Goal: Transaction & Acquisition: Purchase product/service

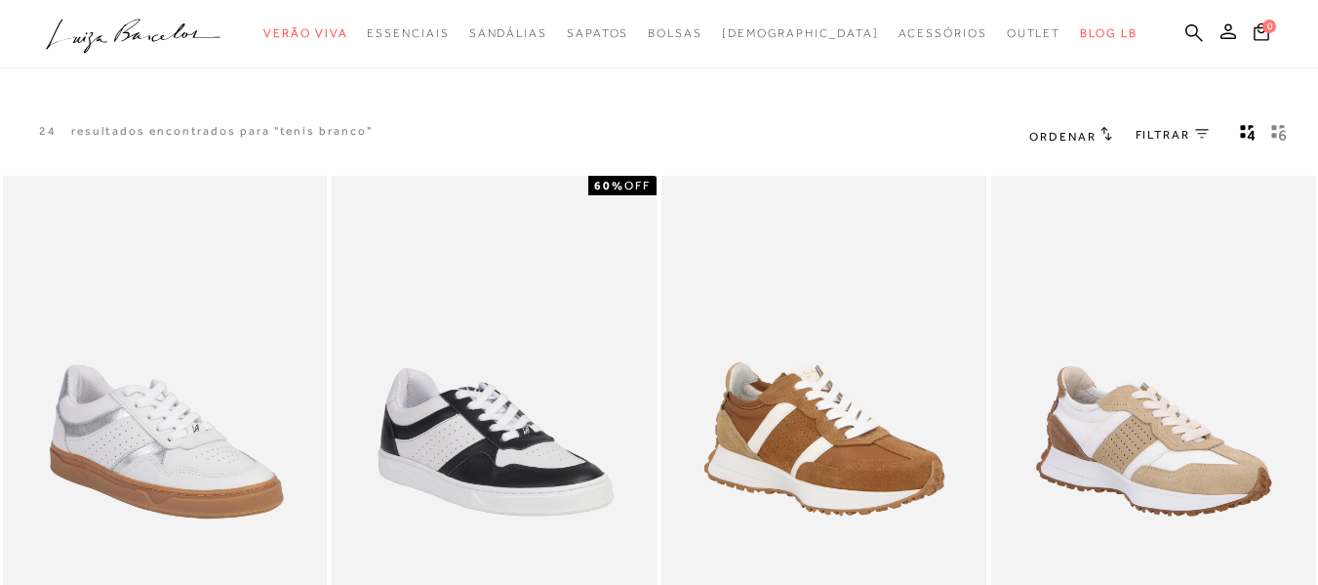
click at [825, 106] on div "24 resultados encontrados para "tenis branco" Ordenar Padrão Lançamentos Estoqu…" at bounding box center [659, 136] width 1318 height 74
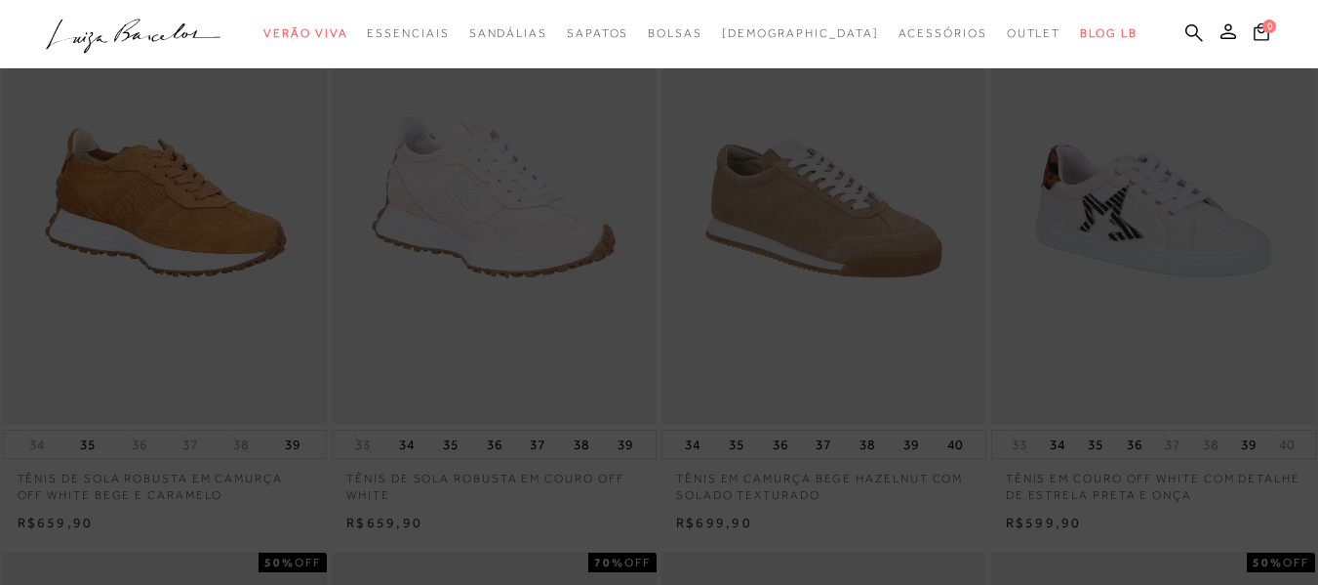
scroll to position [878, 0]
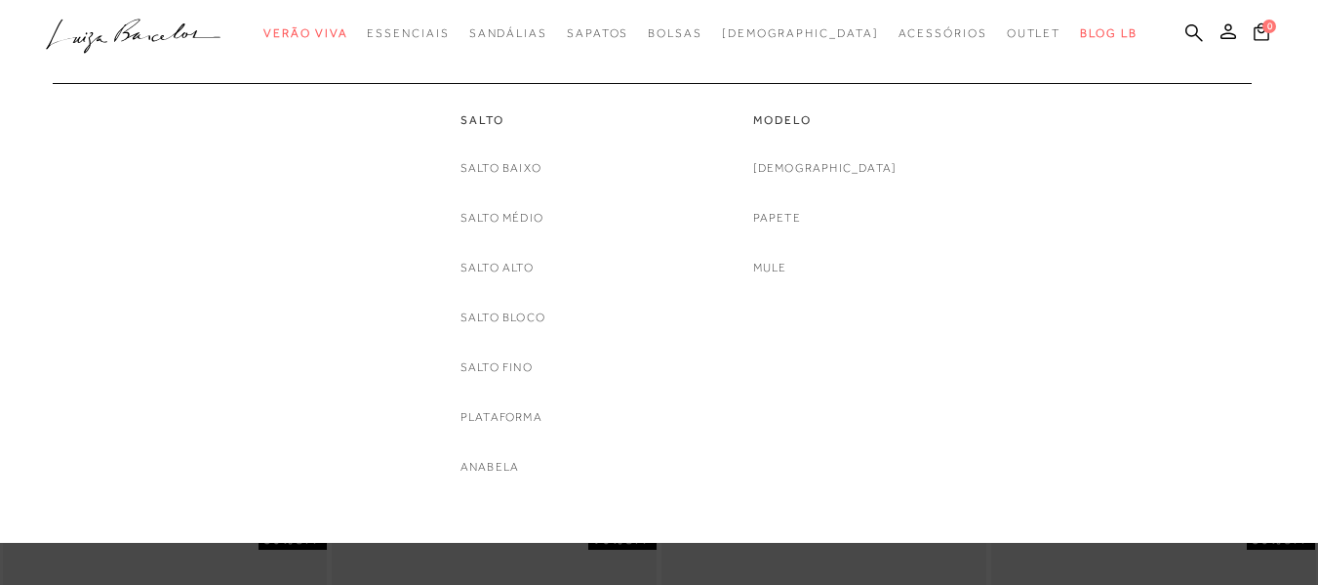
click at [551, 188] on div "Salto [GEOGRAPHIC_DATA] Salto Médio [GEOGRAPHIC_DATA] Salto Bloco [GEOGRAPHIC_D…" at bounding box center [503, 280] width 293 height 394
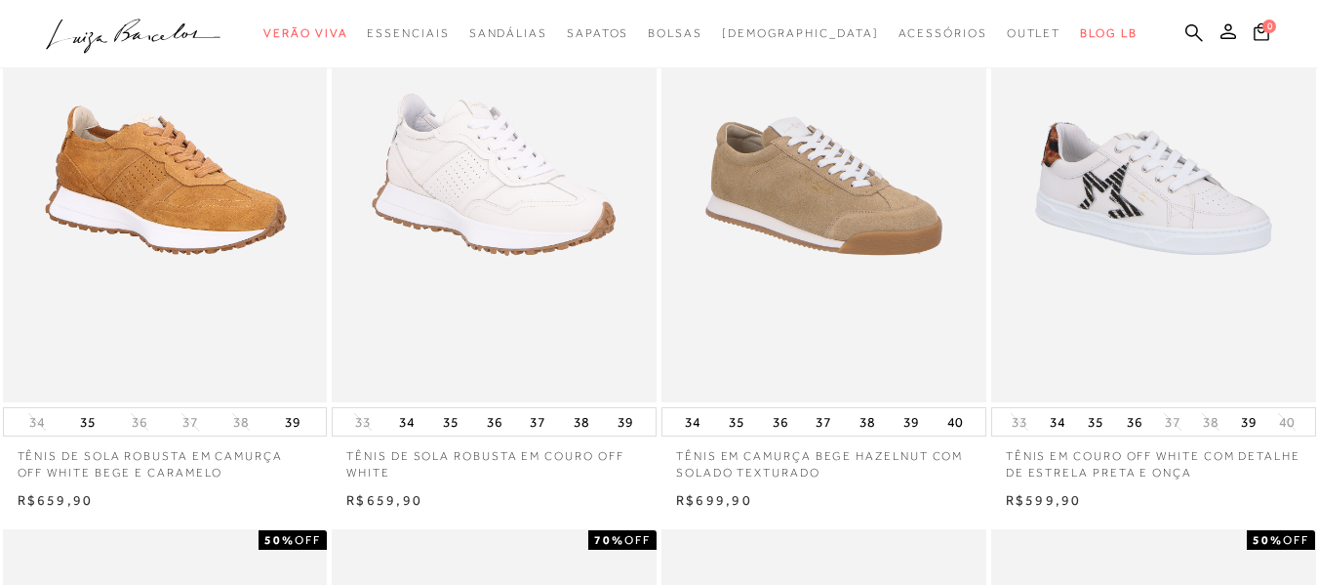
drag, startPoint x: 499, startPoint y: 272, endPoint x: 507, endPoint y: 260, distance: 15.4
click at [501, 269] on img at bounding box center [494, 158] width 321 height 481
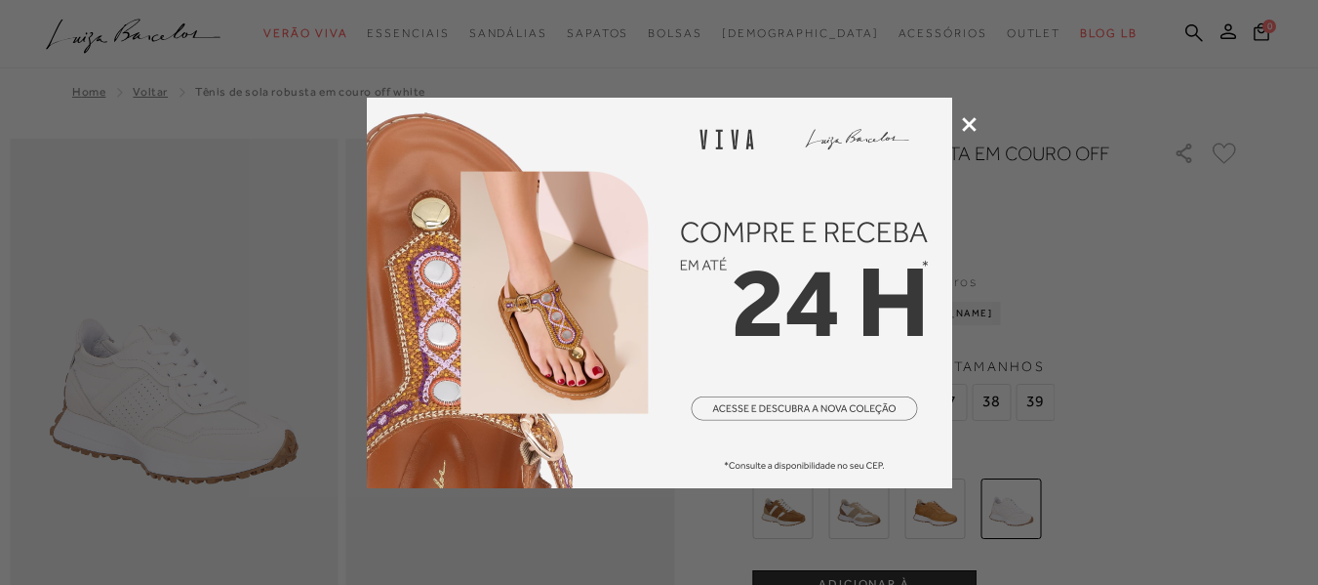
click at [973, 121] on icon at bounding box center [969, 124] width 15 height 15
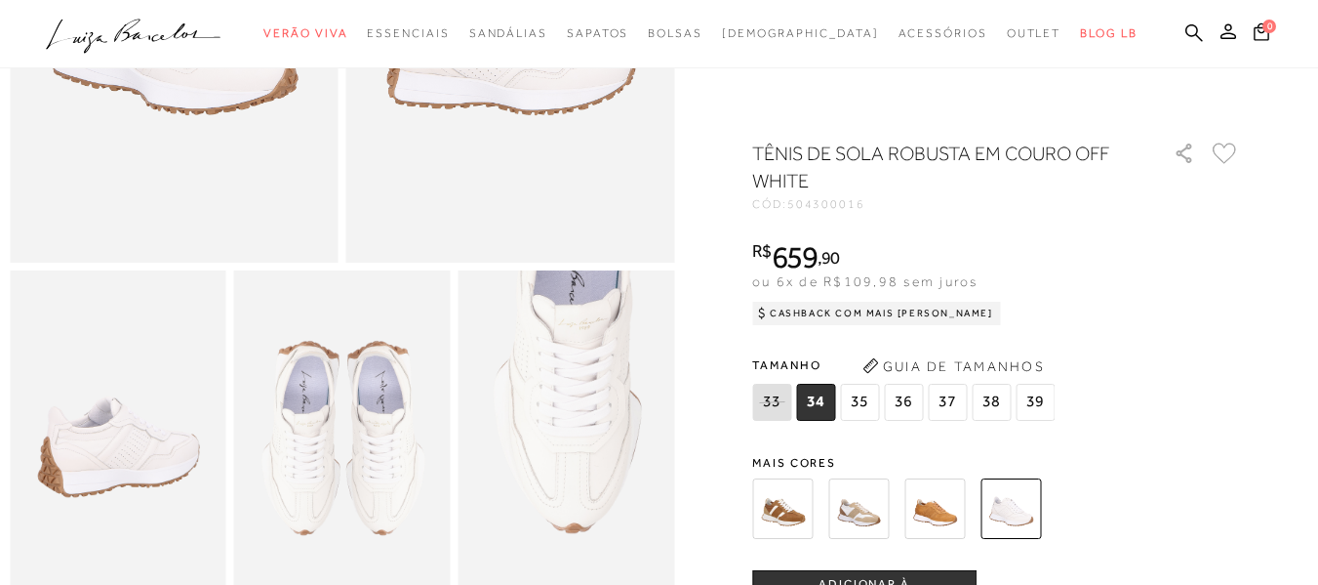
scroll to position [390, 0]
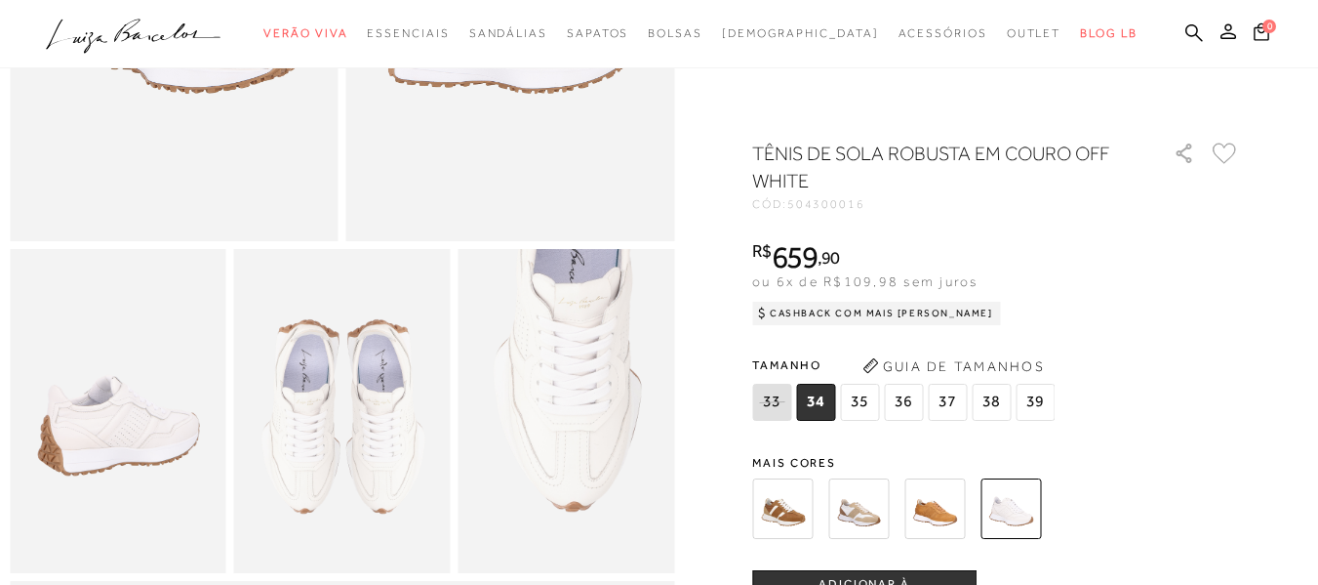
click at [998, 401] on span "38" at bounding box center [991, 402] width 39 height 37
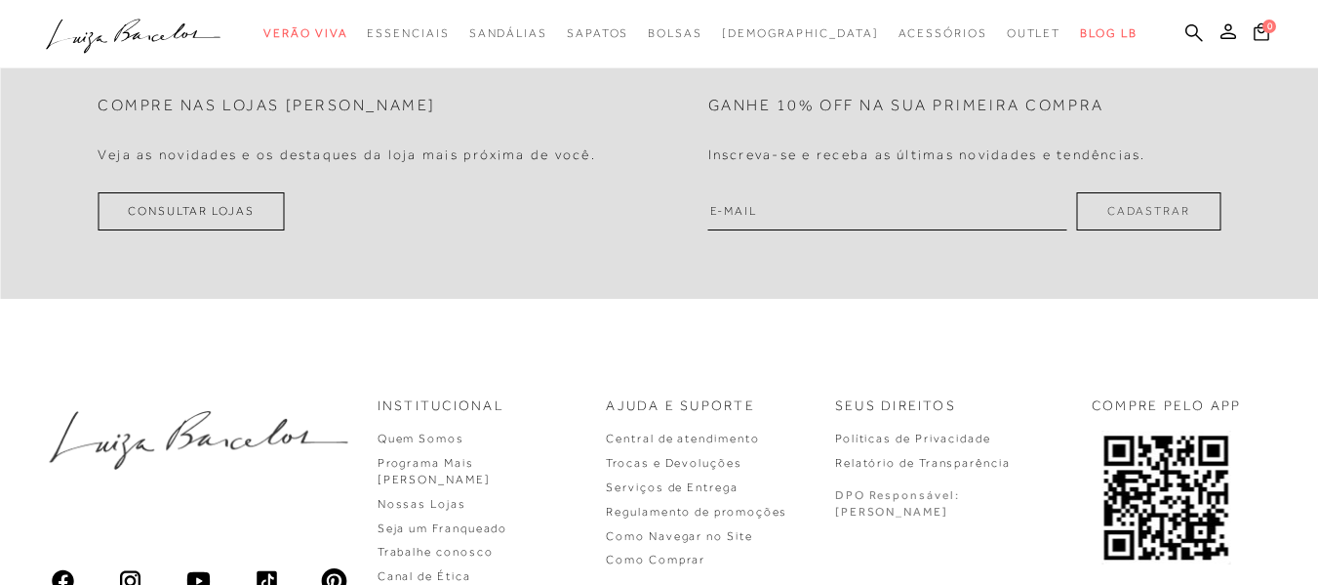
scroll to position [0, 0]
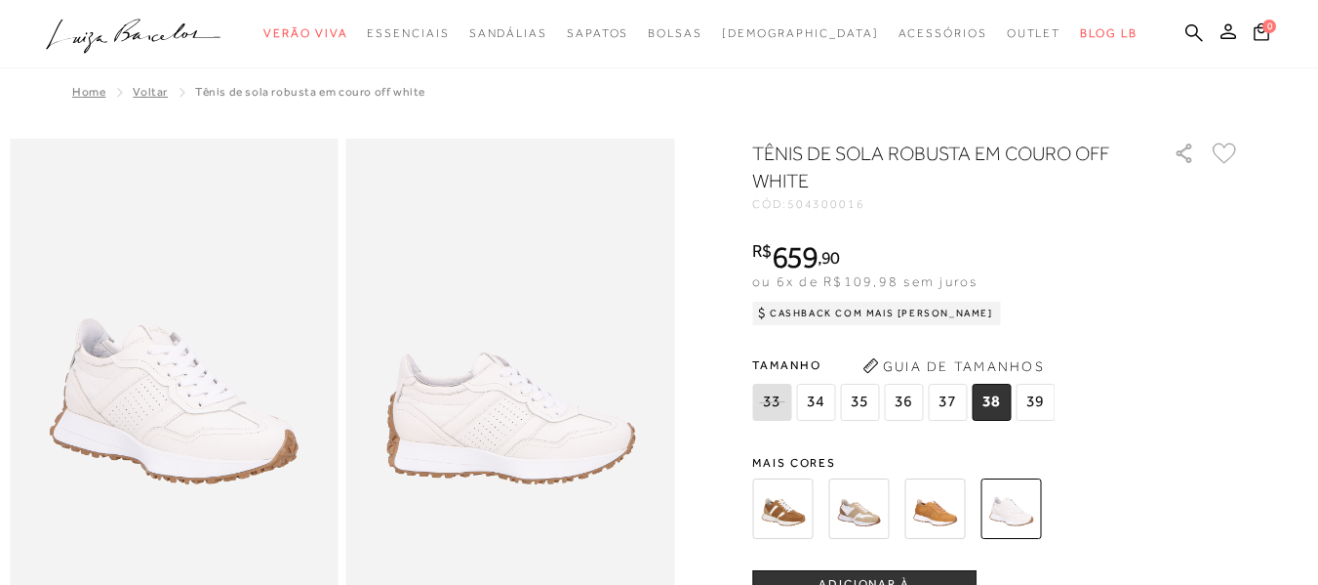
click at [890, 580] on button "ADICIONAR À [GEOGRAPHIC_DATA]" at bounding box center [864, 593] width 224 height 47
click at [1254, 40] on icon at bounding box center [1262, 31] width 16 height 18
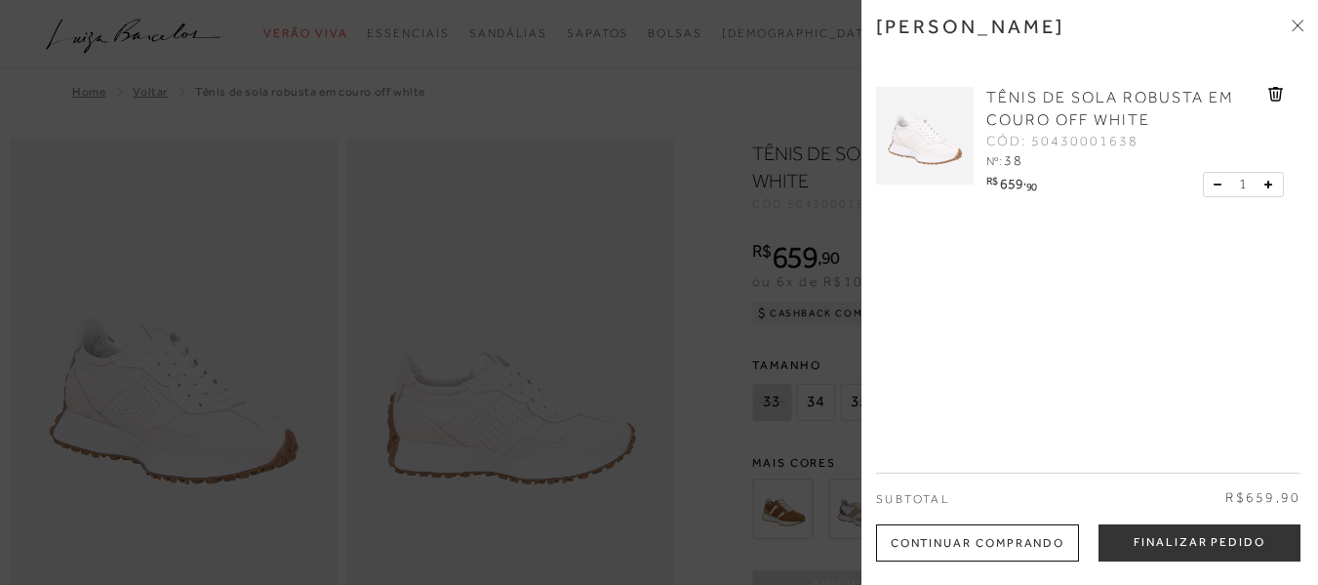
click at [1159, 548] on button "Finalizar Pedido" at bounding box center [1200, 542] width 202 height 37
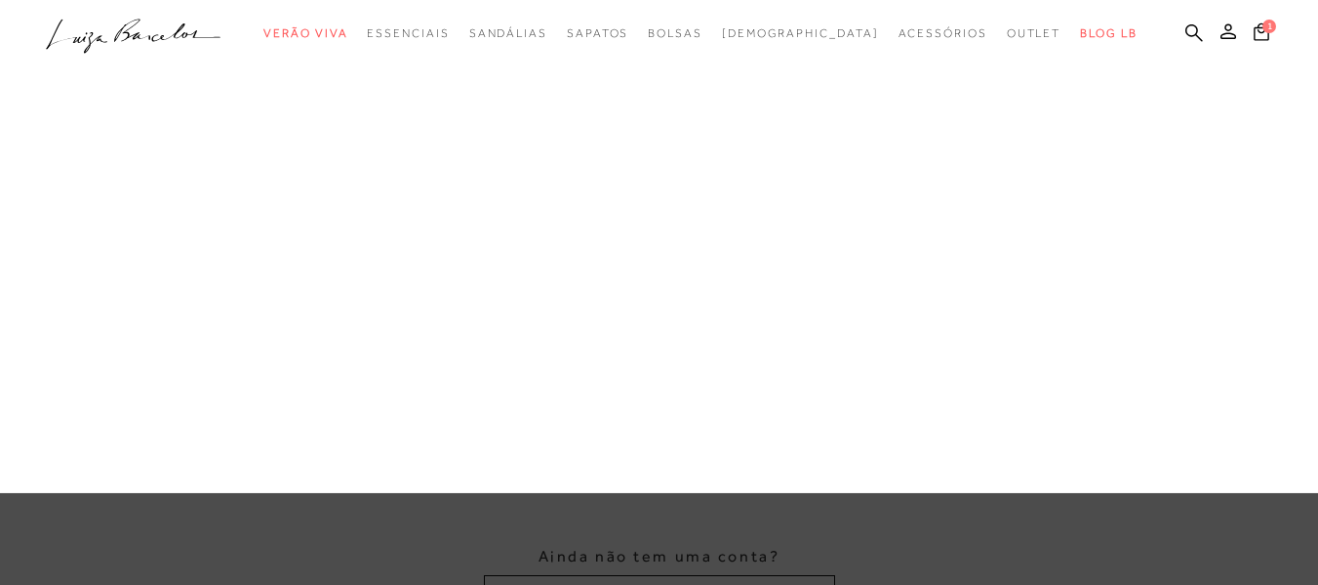
type input "[EMAIL_ADDRESS][DOMAIN_NAME]"
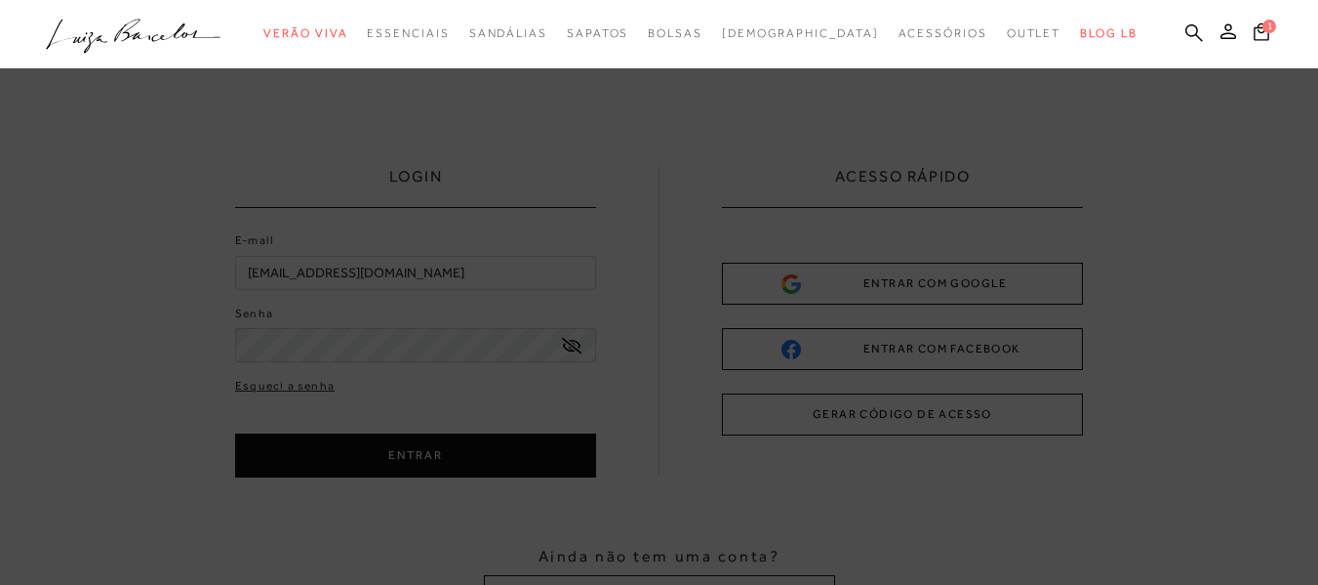
click at [407, 279] on div "categoryHeader .a{fill-rule:evenodd;} Verão Viva Em alta" at bounding box center [659, 375] width 1318 height 750
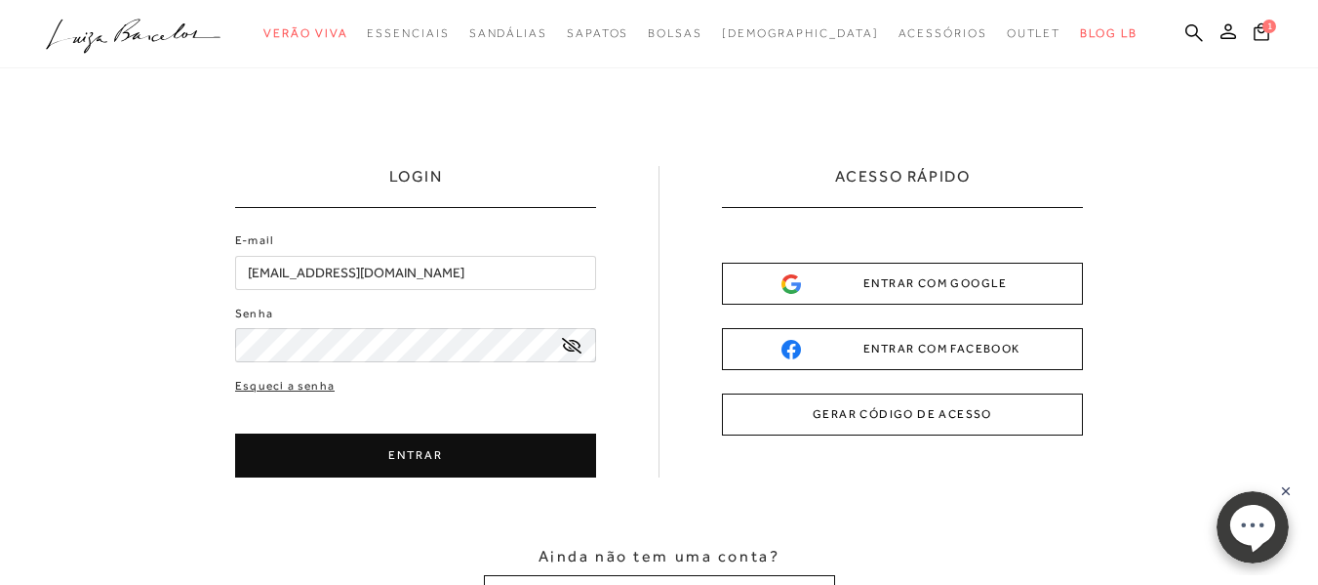
click at [393, 467] on button "ENTRAR" at bounding box center [415, 455] width 361 height 44
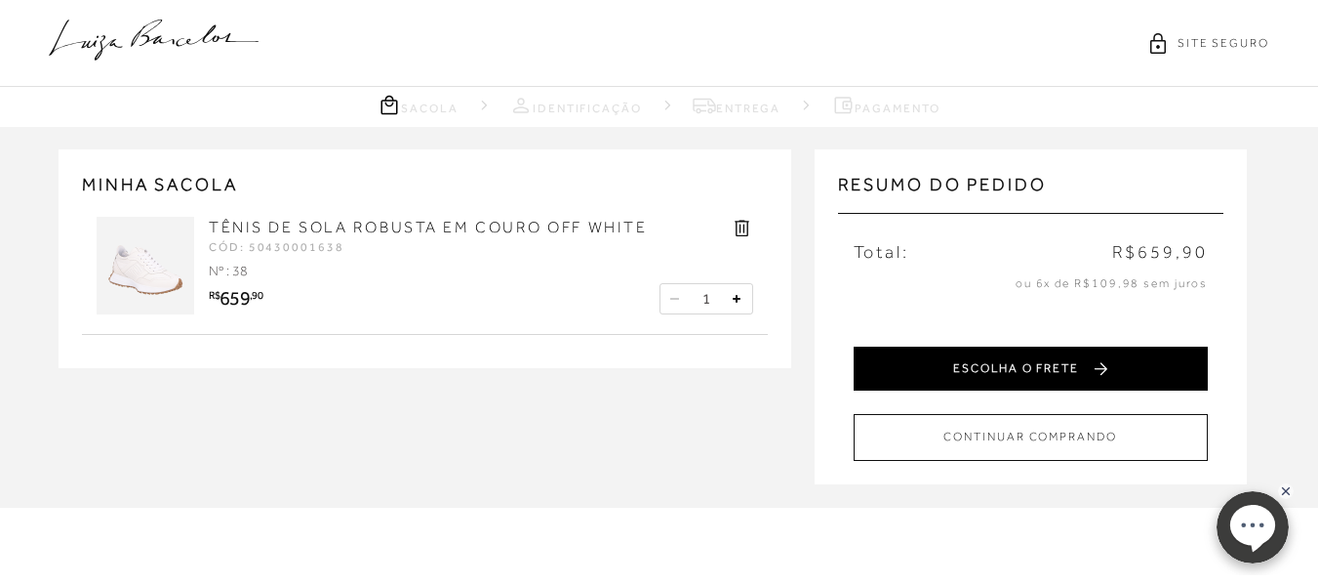
click at [950, 369] on button "ESCOLHA O FRETE" at bounding box center [1031, 368] width 354 height 44
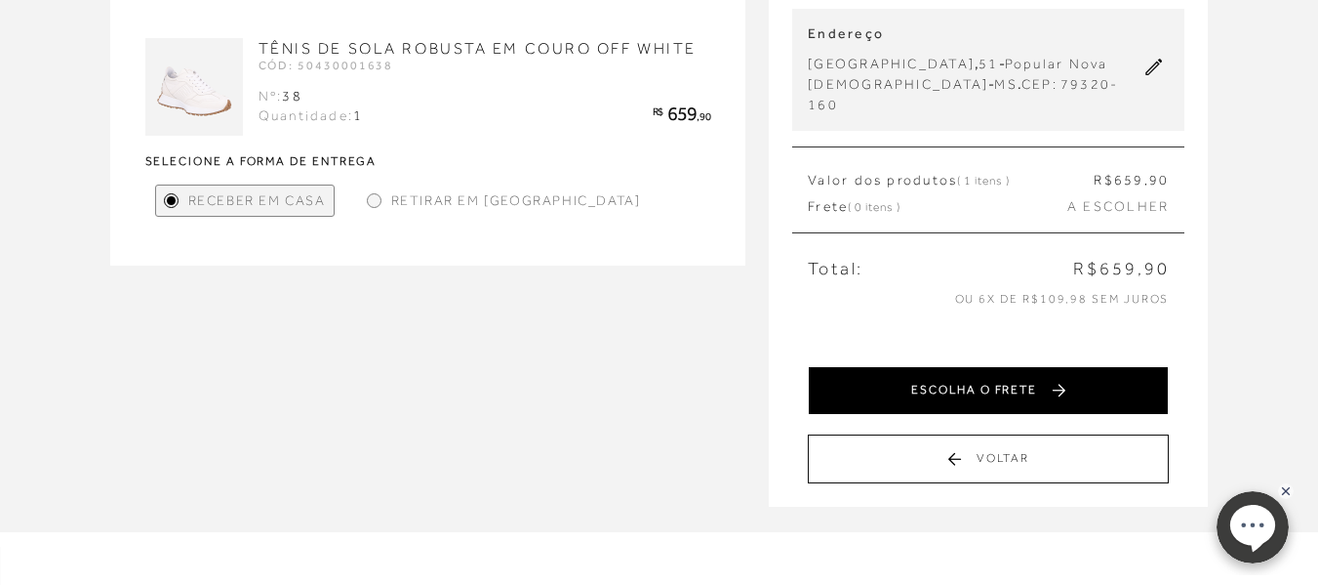
scroll to position [98, 0]
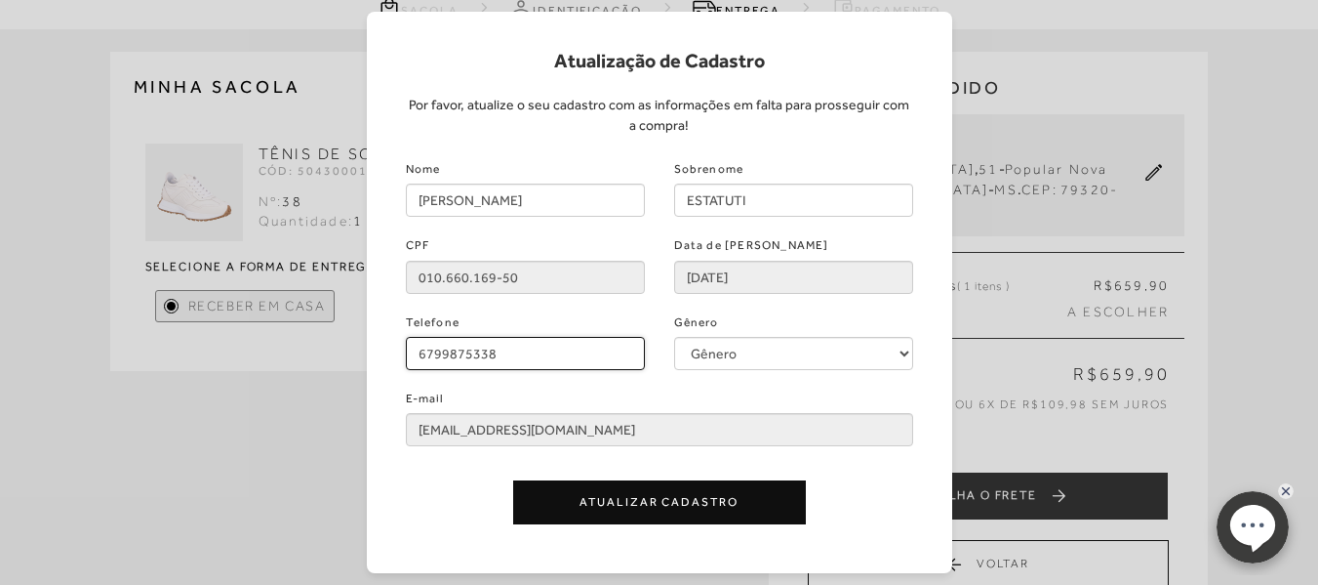
click at [548, 349] on input "6799875338" at bounding box center [525, 353] width 239 height 33
click at [582, 447] on div "Atualizar Cadastro" at bounding box center [659, 497] width 537 height 102
click at [541, 348] on input "6799875338" at bounding box center [525, 353] width 239 height 33
click at [543, 384] on div "E-mail [EMAIL_ADDRESS][DOMAIN_NAME]" at bounding box center [659, 414] width 537 height 61
click at [550, 353] on input "6799875338" at bounding box center [525, 353] width 239 height 33
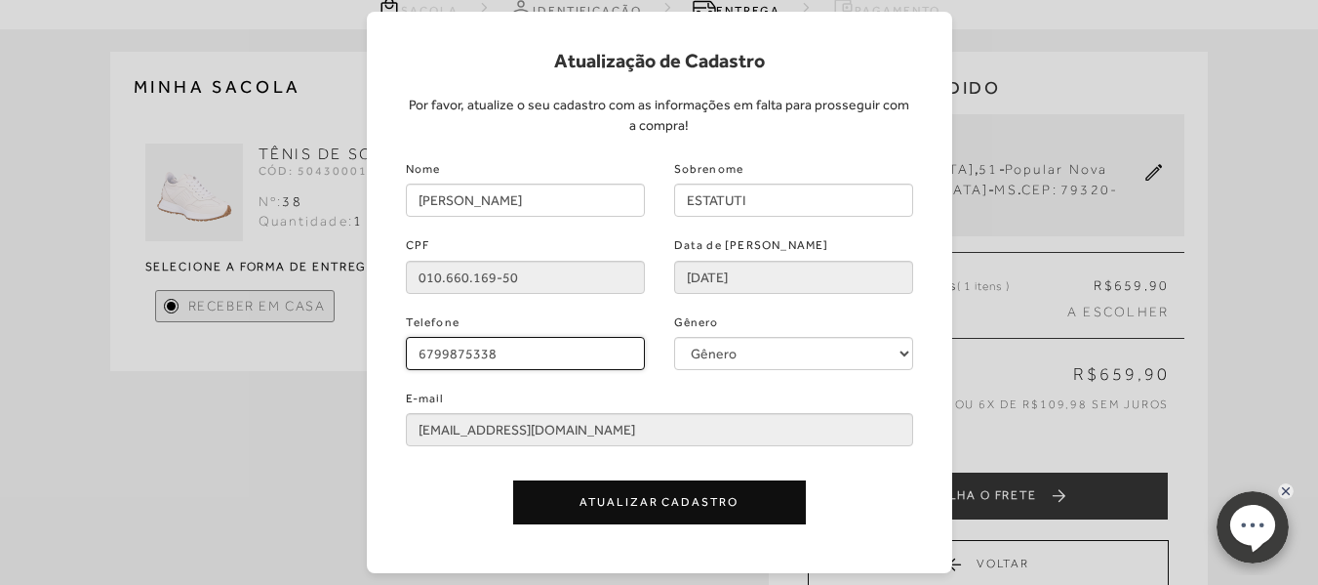
drag, startPoint x: 550, startPoint y: 353, endPoint x: 250, endPoint y: 306, distance: 304.2
click at [250, 306] on div "Atualização de Cadastro Por favor, atualize o seu cadastro com as informações e…" at bounding box center [659, 292] width 1318 height 585
type input "[PHONE_NUMBER]"
click at [667, 411] on div "E-mail [EMAIL_ADDRESS][DOMAIN_NAME]" at bounding box center [659, 414] width 537 height 61
click at [677, 384] on div "E-mail [EMAIL_ADDRESS][DOMAIN_NAME]" at bounding box center [659, 414] width 537 height 61
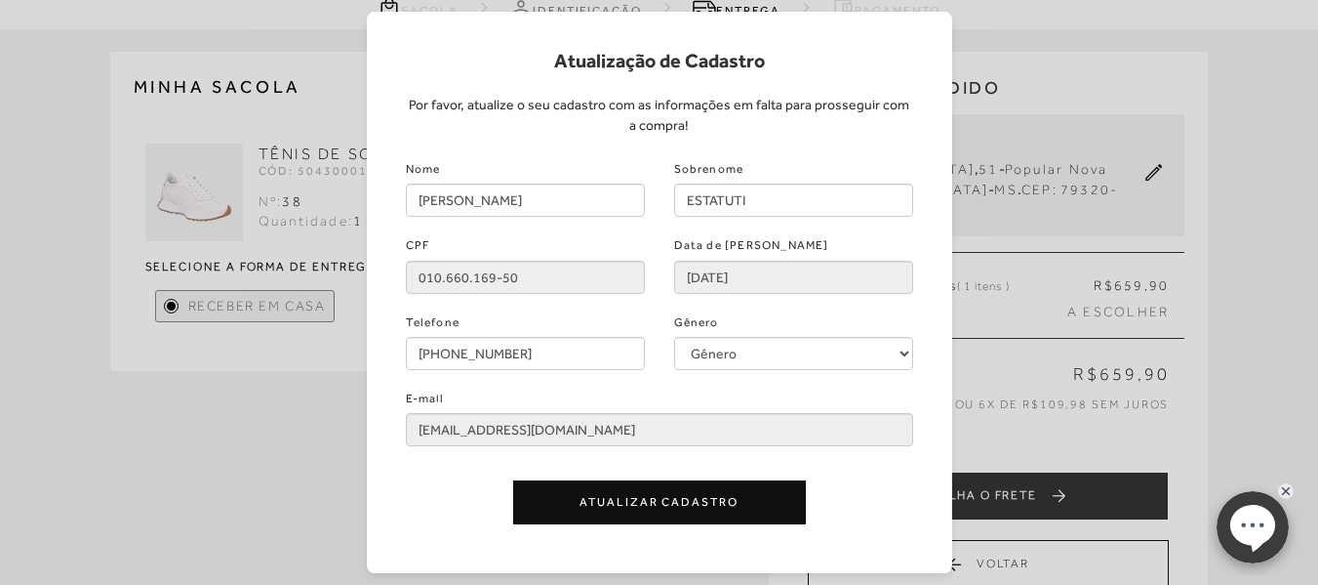
click at [683, 498] on button "Atualizar Cadastro" at bounding box center [659, 502] width 293 height 44
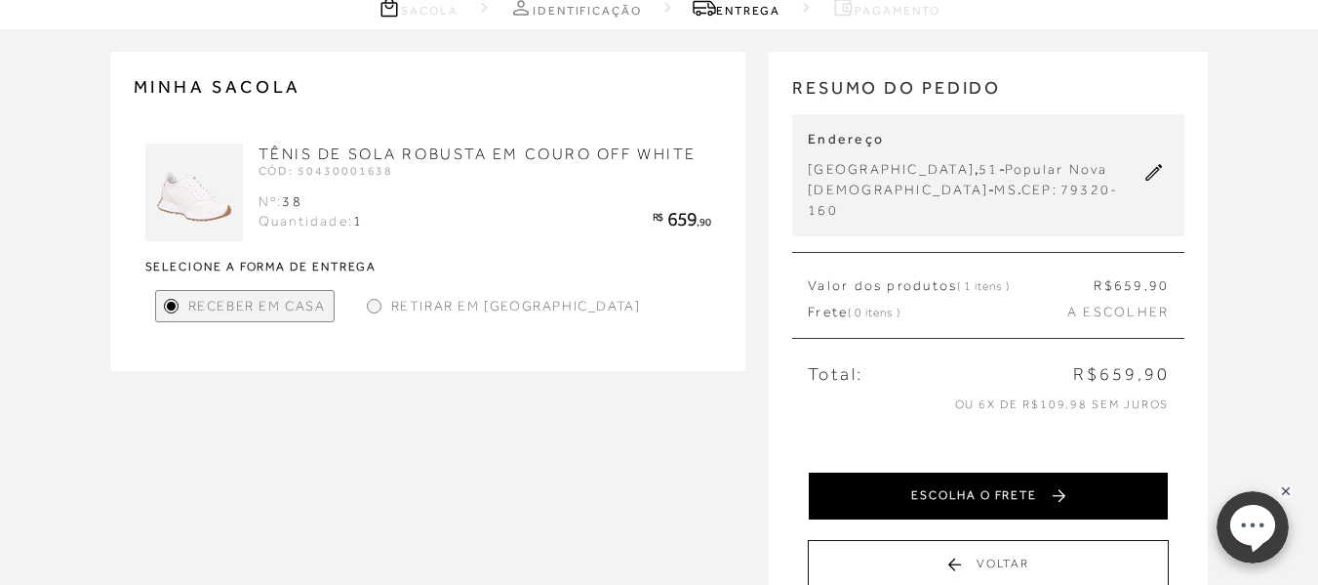
click at [986, 471] on button "ESCOLHA O FRETE" at bounding box center [988, 495] width 361 height 49
